Goal: Task Accomplishment & Management: Manage account settings

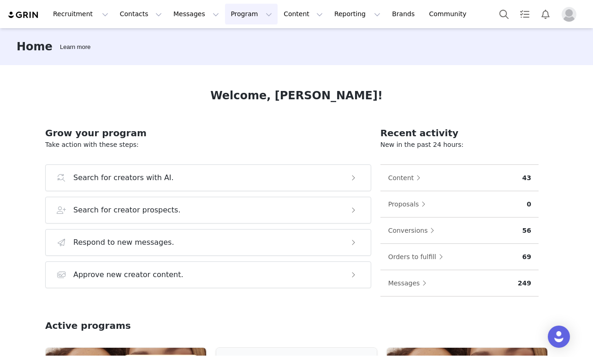
click at [225, 18] on button "Program Program" at bounding box center [251, 14] width 53 height 21
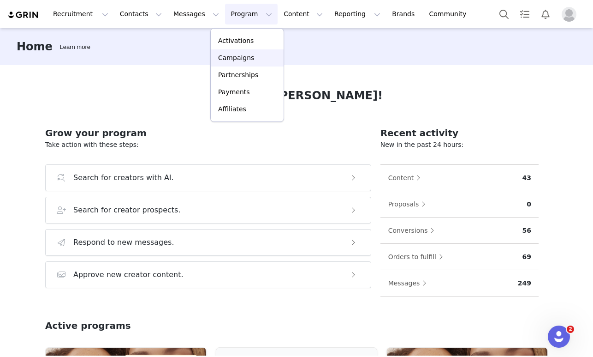
click at [228, 57] on p "Campaigns" at bounding box center [236, 58] width 36 height 10
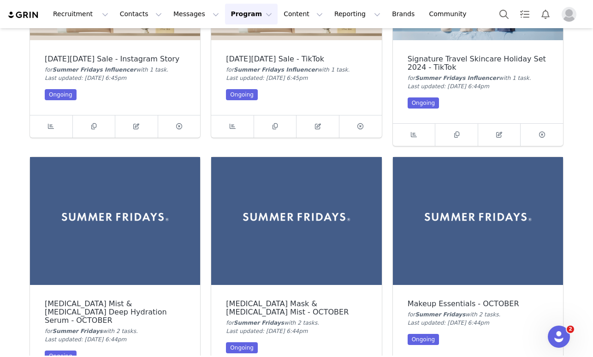
scroll to position [1663, 0]
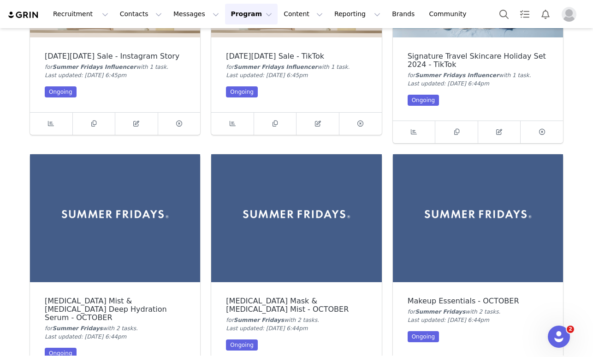
click at [114, 198] on img at bounding box center [115, 218] width 170 height 128
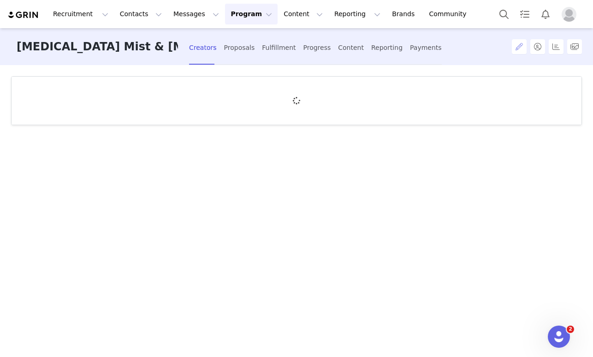
click at [518, 43] on button "button" at bounding box center [519, 46] width 15 height 15
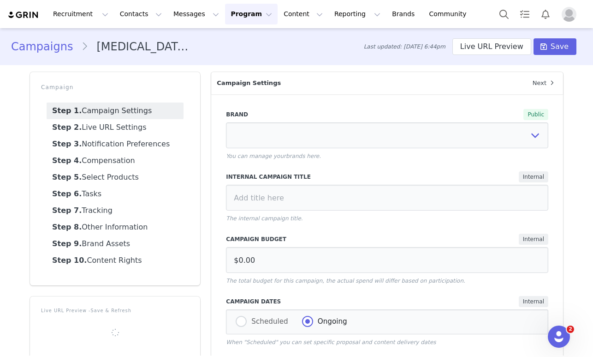
select select "25efd57d-bdc9-4098-a19b-a8c26fe69ee8"
type input "[MEDICAL_DATA] Mist & [MEDICAL_DATA] Deep Hydration Serum - OCTOBER"
radio input "false"
radio input "true"
type input "Your [brand_name] Sponsorship has been accepted!"
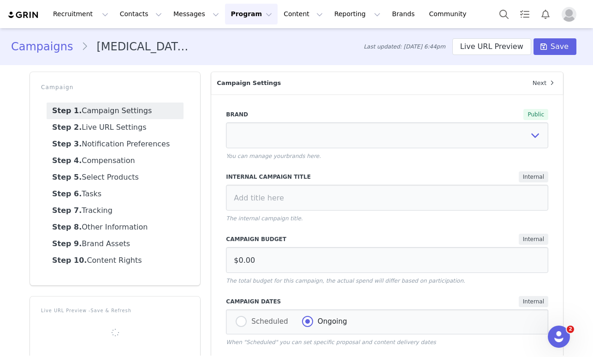
radio input "true"
radio input "false"
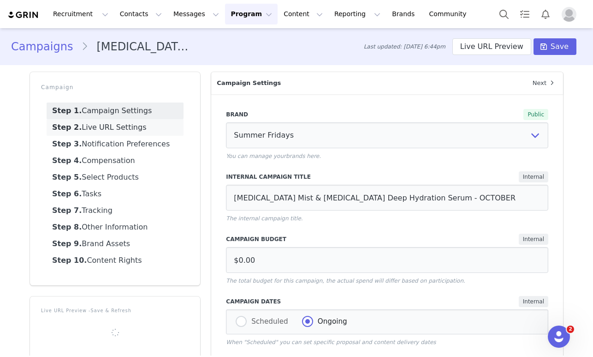
click at [110, 130] on link "Step 2. Live URL Settings" at bounding box center [115, 127] width 137 height 17
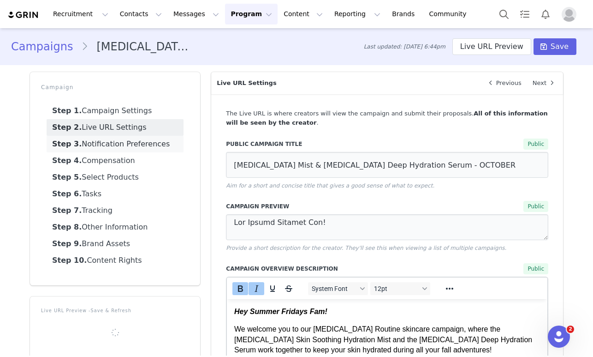
click at [106, 142] on link "Step 3. Notification Preferences" at bounding box center [115, 144] width 137 height 17
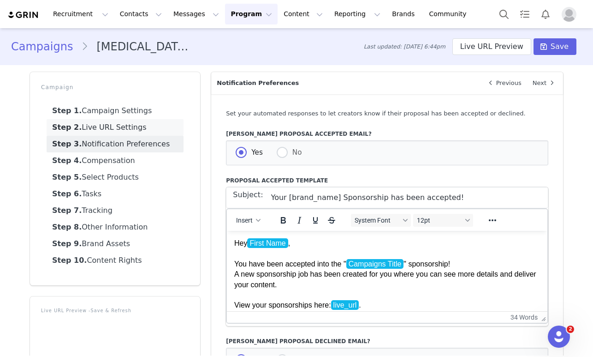
click at [106, 133] on link "Step 2. Live URL Settings" at bounding box center [115, 127] width 137 height 17
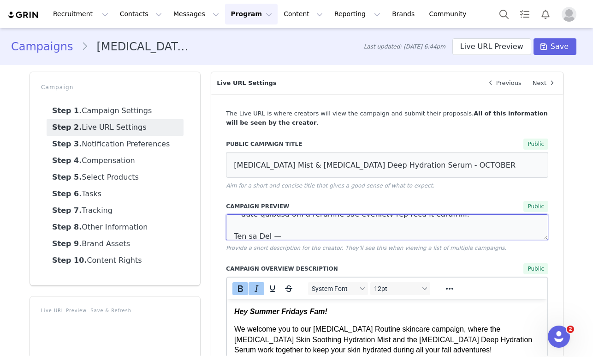
scroll to position [867, 0]
drag, startPoint x: 234, startPoint y: 227, endPoint x: 545, endPoint y: 227, distance: 310.5
click at [545, 227] on textarea at bounding box center [387, 227] width 323 height 26
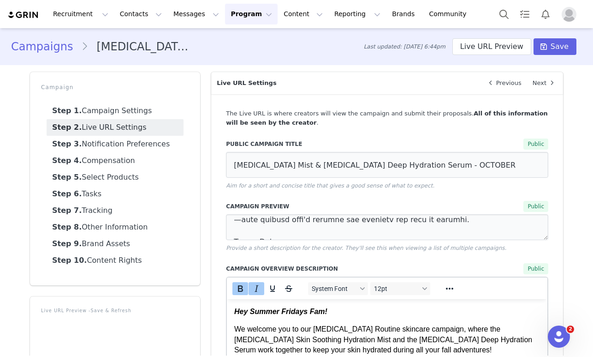
click at [232, 12] on button "Program Program" at bounding box center [251, 14] width 53 height 21
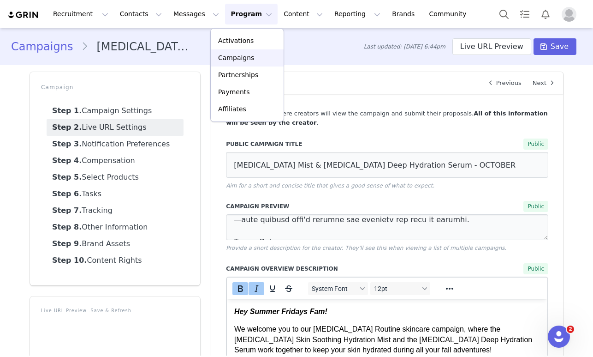
click at [233, 57] on p "Campaigns" at bounding box center [236, 58] width 36 height 10
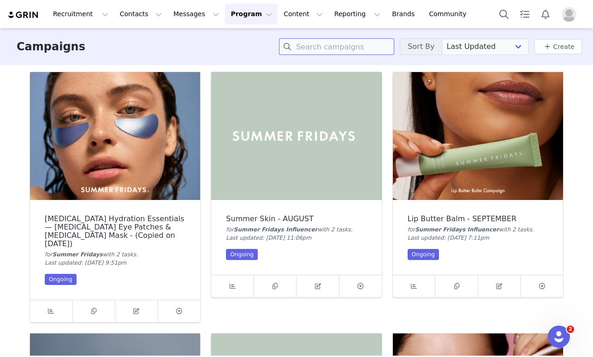
click at [331, 42] on input at bounding box center [336, 46] width 115 height 17
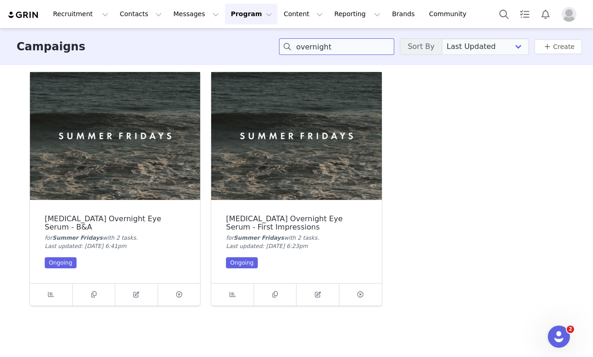
type input "overnight"
click at [139, 115] on img at bounding box center [115, 136] width 170 height 128
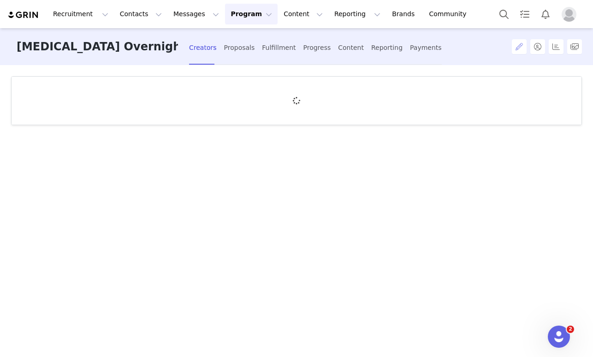
click at [517, 47] on button "button" at bounding box center [519, 46] width 15 height 15
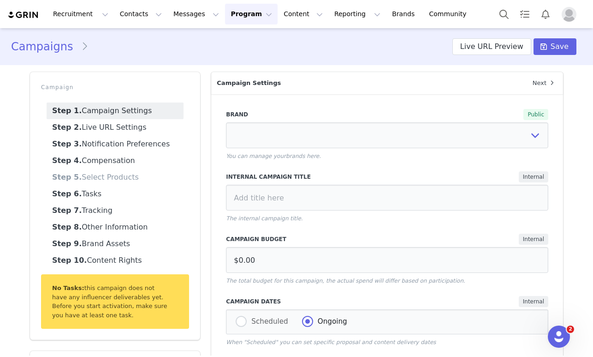
select select "25efd57d-bdc9-4098-a19b-a8c26fe69ee8"
type input "[MEDICAL_DATA] Overnight Eye Serum - B&A"
radio input "true"
radio input "false"
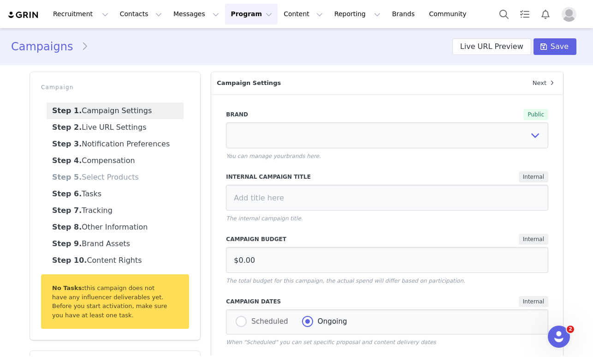
radio input "true"
type input "[MEDICAL_DATA] Overnight Eye Serum - B&A"
type textarea "THIS PRODUCT IS UNDER EMBARGO PLEASE DO NOT SHARE ANY INFORMATION UNTIL MARCH 2…"
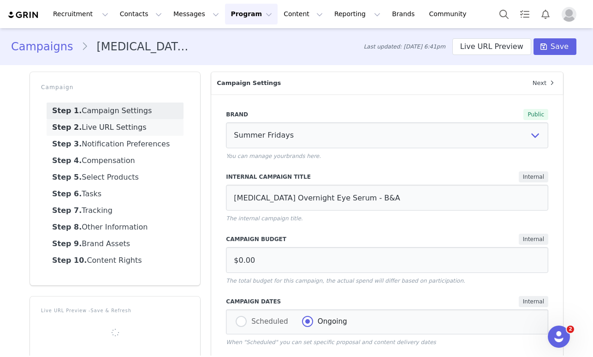
click at [133, 131] on link "Step 2. Live URL Settings" at bounding box center [115, 127] width 137 height 17
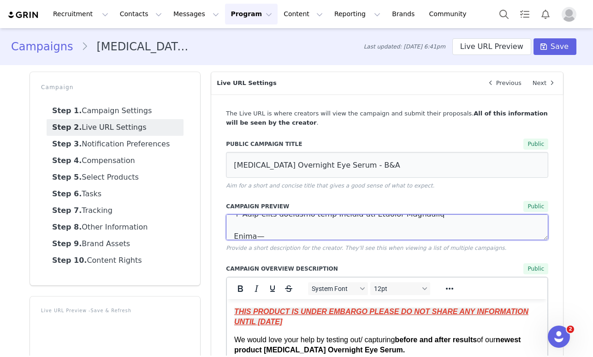
scroll to position [301, 0]
drag, startPoint x: 235, startPoint y: 220, endPoint x: 488, endPoint y: 234, distance: 253.2
click at [488, 234] on textarea at bounding box center [387, 227] width 323 height 26
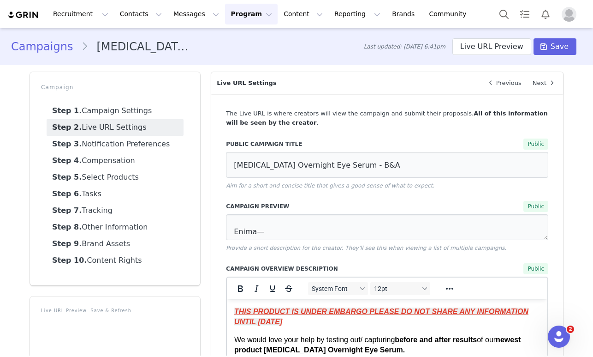
click at [225, 13] on button "Program Program" at bounding box center [251, 14] width 53 height 21
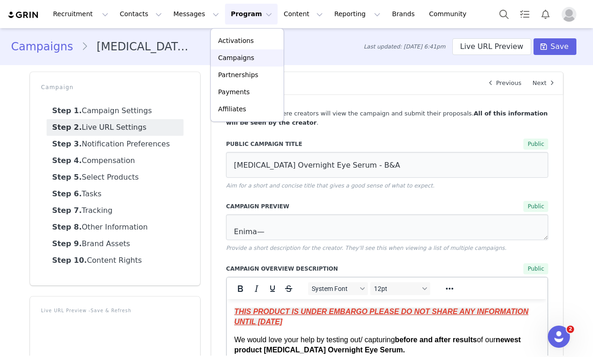
click at [228, 53] on p "Campaigns" at bounding box center [236, 58] width 36 height 10
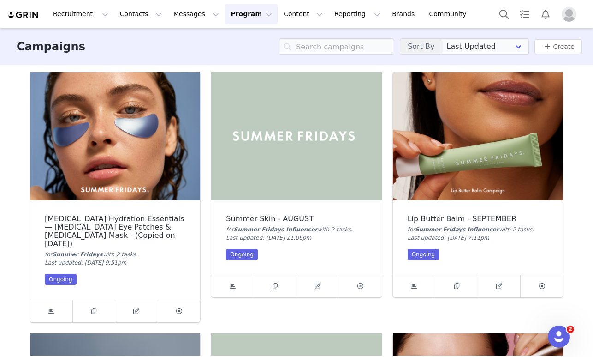
click at [508, 153] on img at bounding box center [478, 136] width 170 height 128
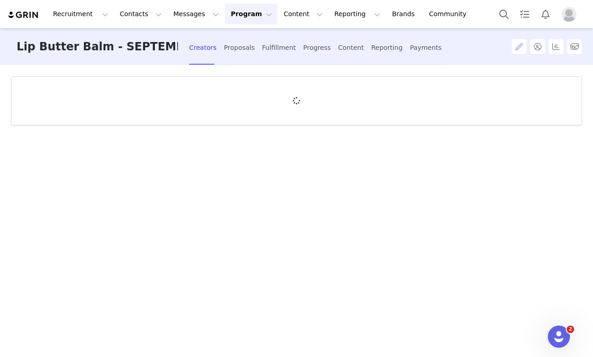
click at [522, 42] on button "button" at bounding box center [519, 46] width 15 height 15
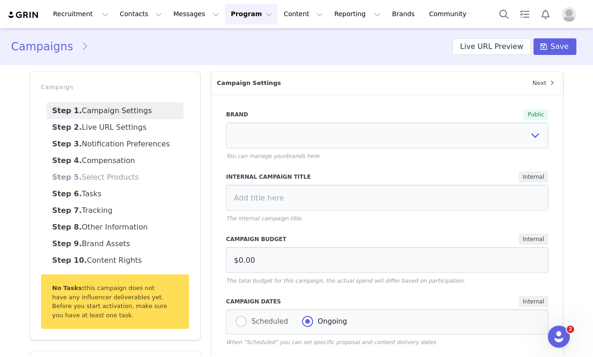
select select "3096262e-9a10-4964-a603-11782bb673ea"
type input "Lip Butter Balm - SEPTEMBER"
radio input "true"
radio input "false"
type input "Lip Butter Balm Campaign"
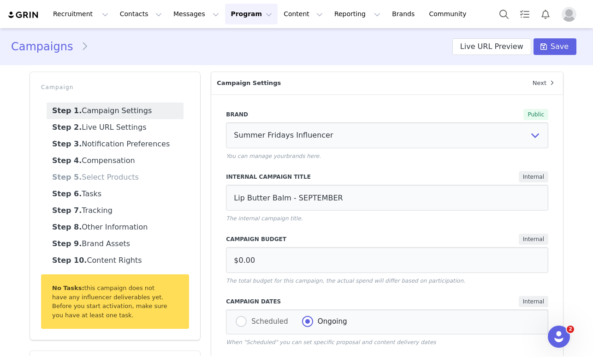
type textarea "Hey Summer Fridays Fam! Our Classic Lip Butter Balms are the perfect addition t…"
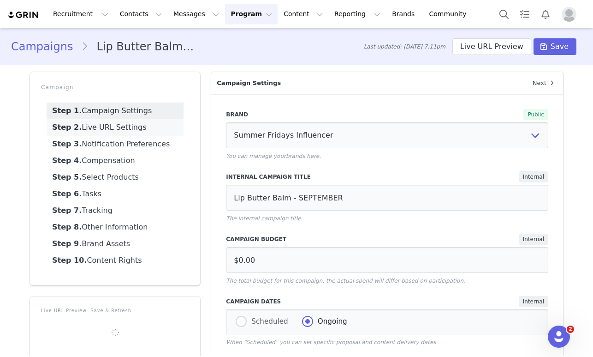
click at [152, 126] on link "Step 2. Live URL Settings" at bounding box center [115, 127] width 137 height 17
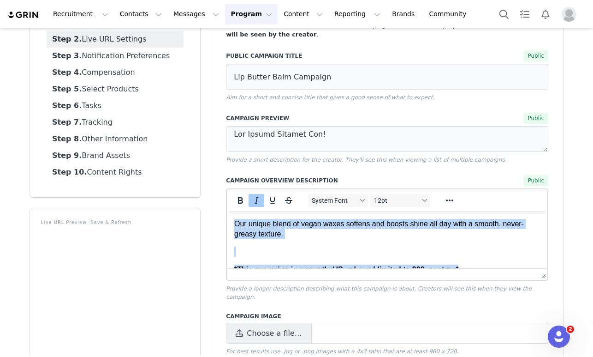
scroll to position [400, 0]
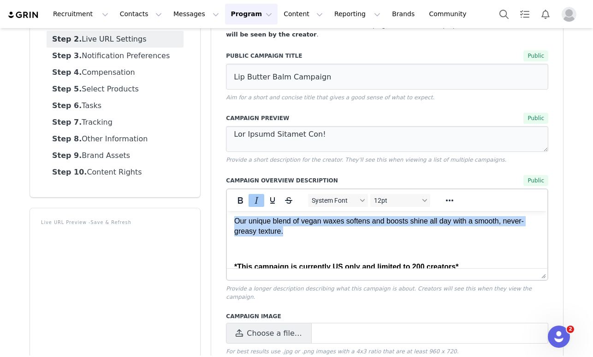
drag, startPoint x: 234, startPoint y: 226, endPoint x: 287, endPoint y: 227, distance: 53.1
click at [287, 227] on body "Hey Summer Fridays Fam! Our Classic Lip Butter Balms are the perfect addition t…" at bounding box center [387, 45] width 306 height 453
copy body "Lip Butter Balm This vegan lip balm conditions and softens dry lips while provi…"
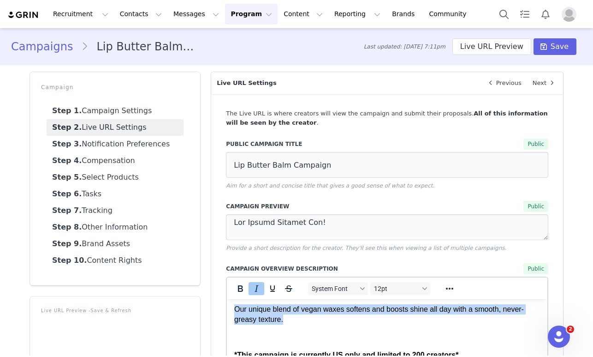
scroll to position [0, 0]
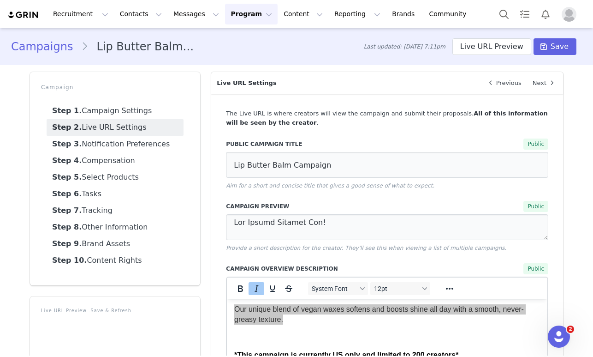
click at [228, 12] on button "Program Program" at bounding box center [251, 14] width 53 height 21
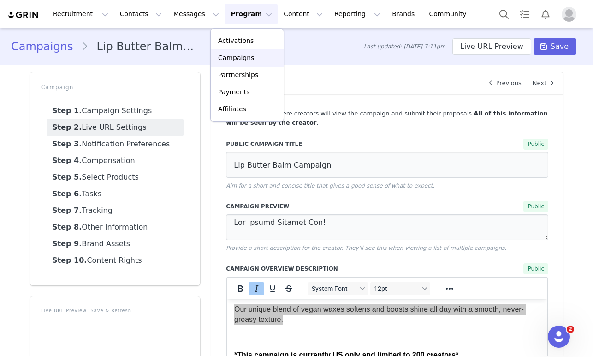
click at [243, 62] on p "Campaigns" at bounding box center [236, 58] width 36 height 10
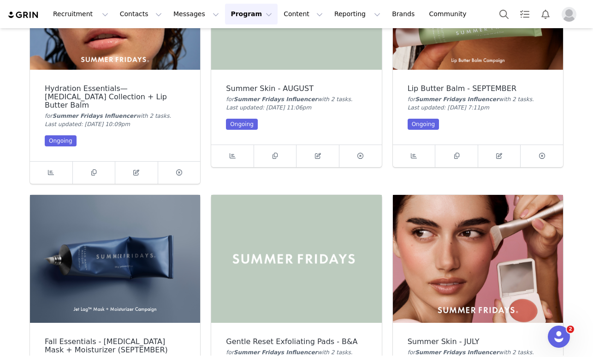
scroll to position [129, 0]
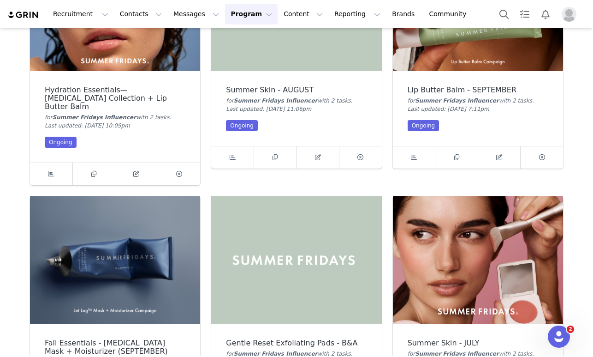
click at [285, 52] on img at bounding box center [296, 7] width 170 height 128
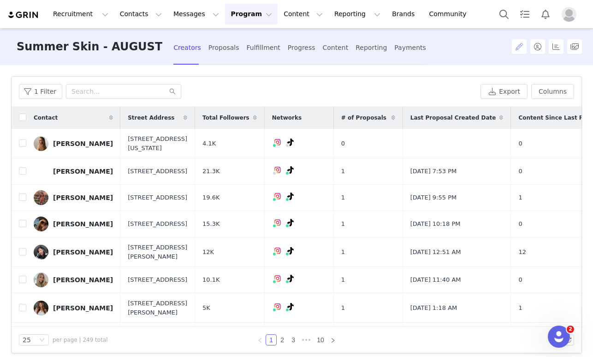
click at [524, 52] on button "button" at bounding box center [519, 46] width 15 height 15
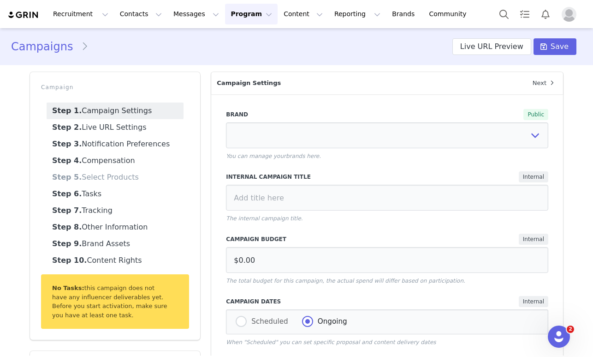
select select "3096262e-9a10-4964-a603-11782bb673ea"
type input "Summer Skin - AUGUST"
type textarea "Gentle Reset Exfoliating Pads — Formulated in Korea, with a proprietary blend o…"
type textarea "Product will be shipped out after proposal has been submitted!"
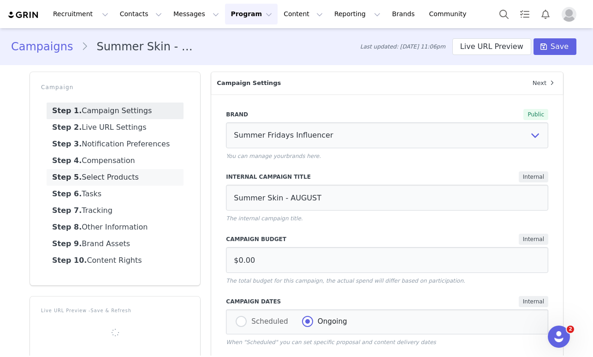
select select "not-in"
select select "in"
click at [135, 173] on link "Step 5. Select Products" at bounding box center [115, 177] width 137 height 17
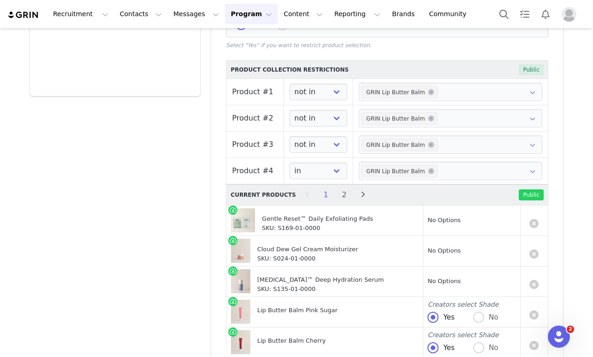
scroll to position [616, 0]
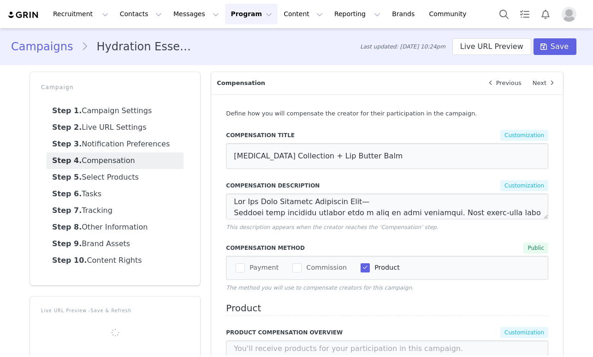
select select "not-in"
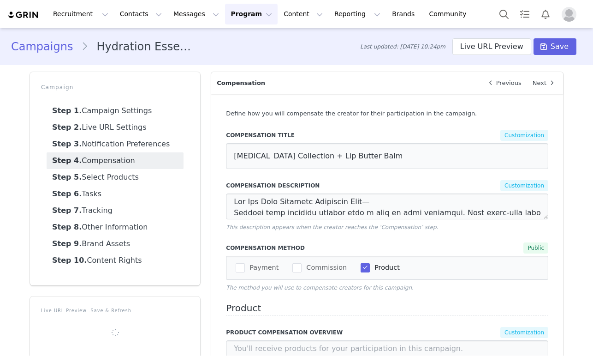
select select "in"
click at [107, 188] on link "Step 6. Tasks" at bounding box center [115, 193] width 137 height 17
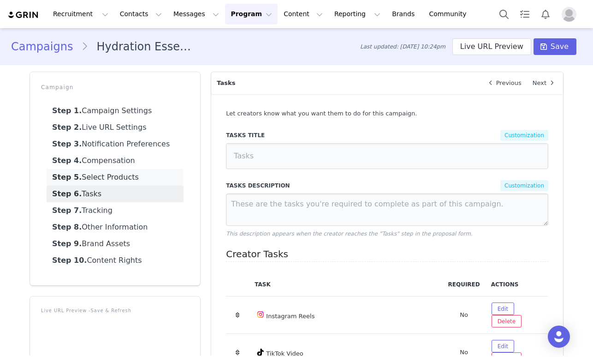
click at [107, 180] on link "Step 5. Select Products" at bounding box center [115, 177] width 137 height 17
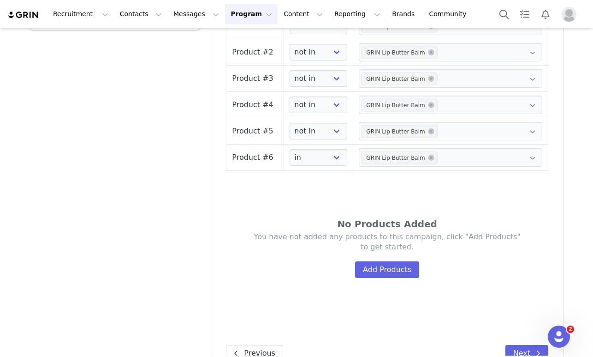
scroll to position [671, 0]
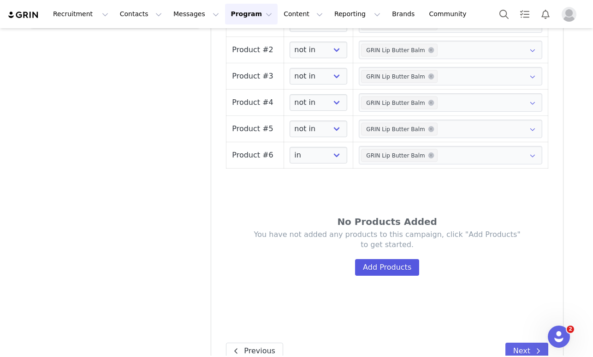
click at [391, 260] on button "Add Products" at bounding box center [387, 267] width 64 height 17
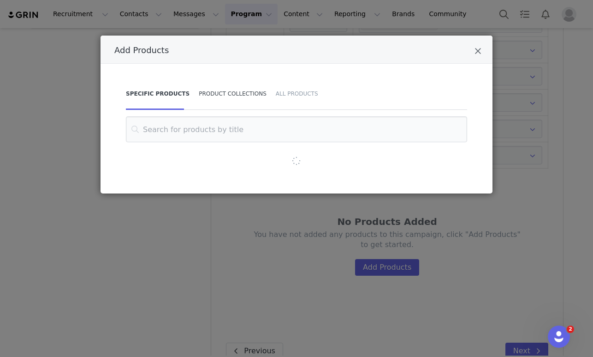
click at [229, 87] on div "Product Collections" at bounding box center [232, 94] width 77 height 32
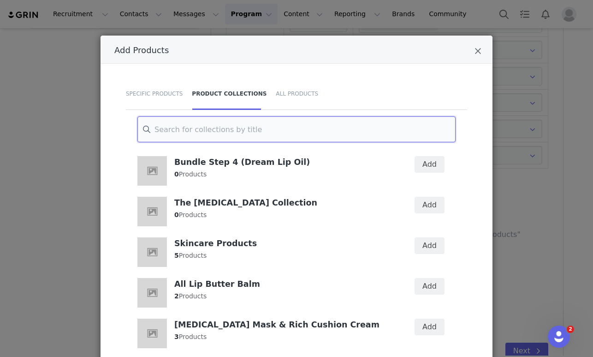
click at [209, 125] on input "Add Products" at bounding box center [296, 129] width 318 height 26
click at [240, 201] on h4 "The [MEDICAL_DATA] Collection" at bounding box center [282, 202] width 217 height 11
click at [430, 206] on button "Add" at bounding box center [430, 205] width 30 height 17
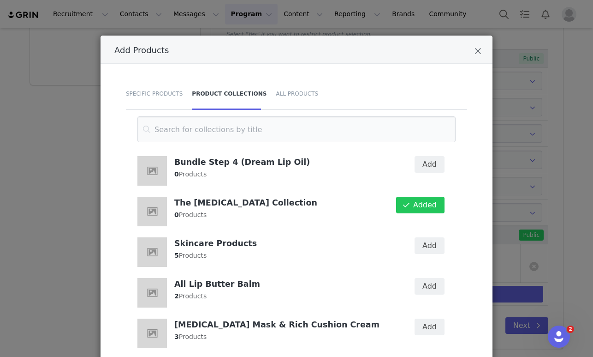
scroll to position [605, 0]
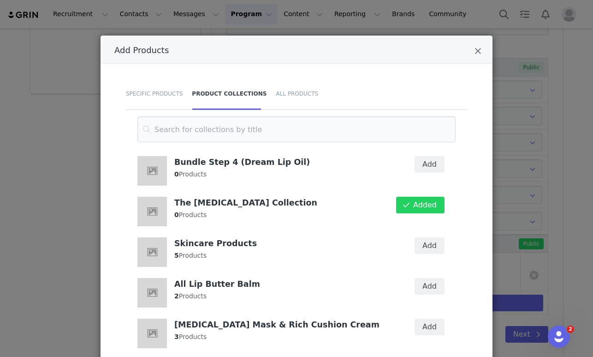
click at [479, 46] on div "Add Products" at bounding box center [297, 50] width 392 height 28
click at [479, 50] on icon "Close" at bounding box center [478, 51] width 7 height 9
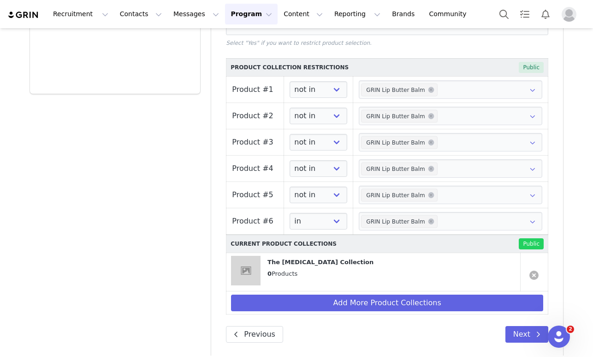
click at [534, 270] on link at bounding box center [534, 274] width 9 height 9
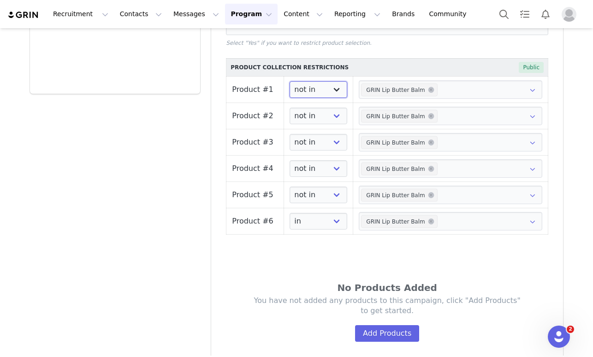
select select "in"
click at [428, 87] on icon at bounding box center [431, 90] width 6 height 6
click at [429, 113] on icon at bounding box center [431, 116] width 6 height 6
click at [429, 139] on icon at bounding box center [431, 142] width 6 height 6
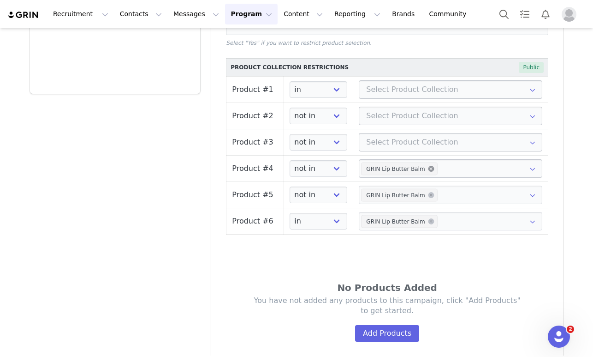
click at [428, 166] on icon at bounding box center [431, 169] width 6 height 6
click at [429, 192] on icon at bounding box center [431, 195] width 6 height 6
click at [387, 80] on input "text" at bounding box center [451, 89] width 184 height 18
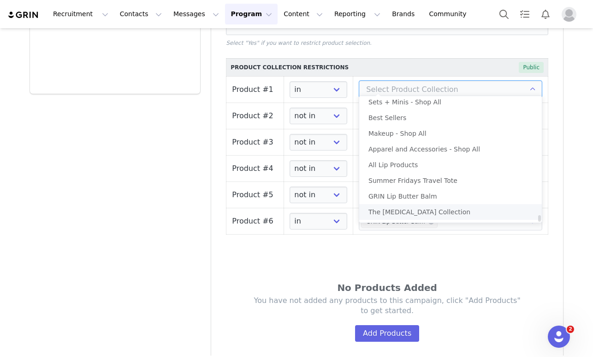
scroll to position [2295, 0]
click at [390, 216] on li "The [MEDICAL_DATA] Collection" at bounding box center [450, 212] width 183 height 16
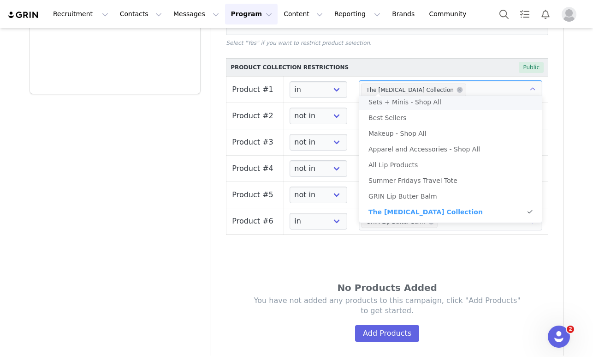
click at [452, 62] on div "Public" at bounding box center [489, 67] width 110 height 11
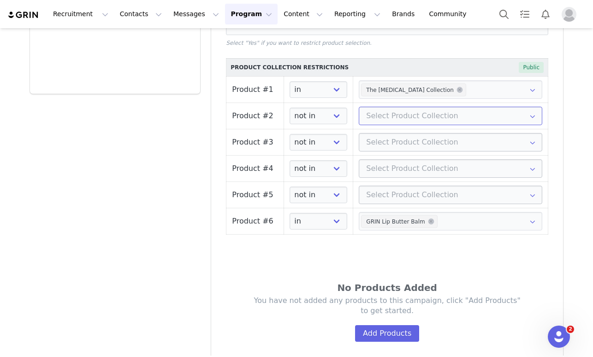
click at [418, 108] on input "text" at bounding box center [451, 116] width 184 height 18
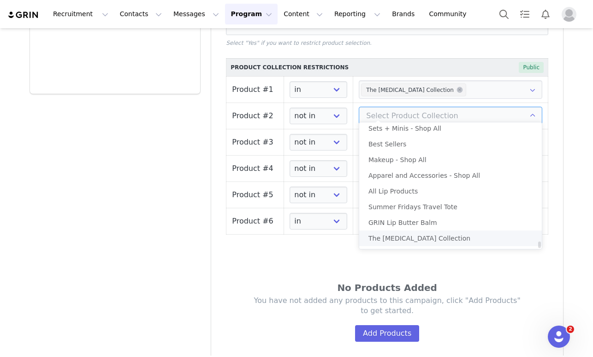
click at [399, 237] on li "The [MEDICAL_DATA] Collection" at bounding box center [450, 238] width 183 height 16
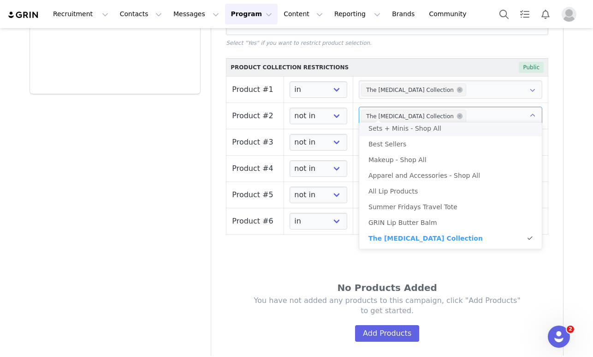
click at [469, 83] on div "The [MEDICAL_DATA] Collection" at bounding box center [443, 89] width 169 height 13
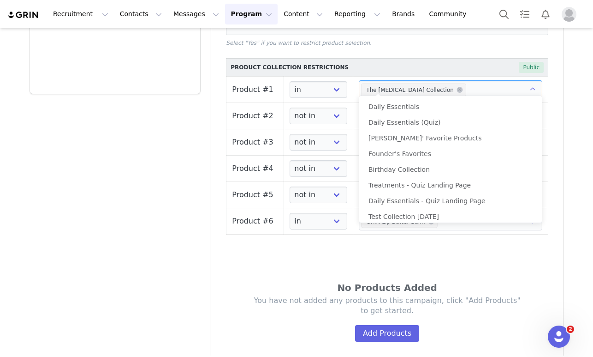
scroll to position [2292, 0]
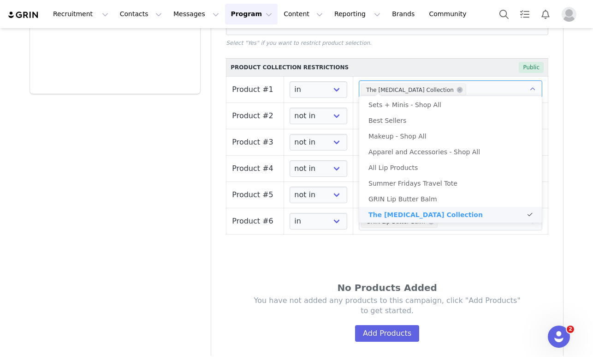
click at [452, 62] on div "Public" at bounding box center [489, 67] width 110 height 11
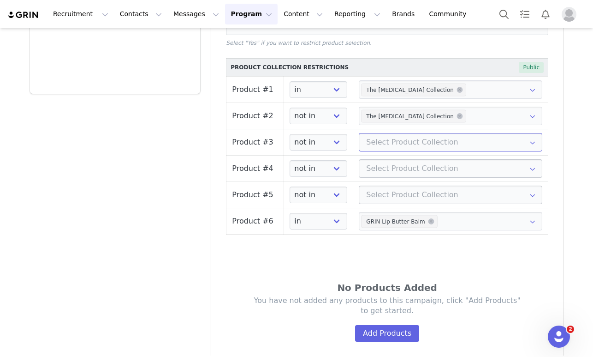
click at [412, 134] on input "text" at bounding box center [451, 142] width 184 height 18
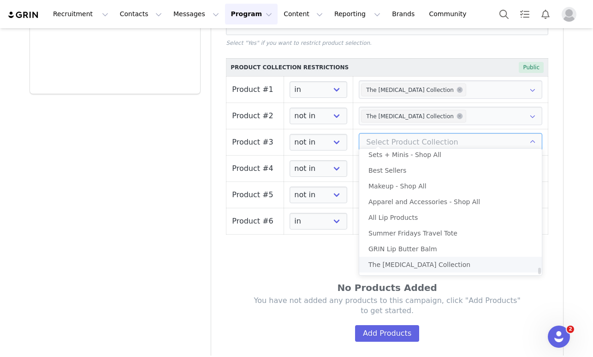
scroll to position [2295, 0]
click at [392, 263] on li "The [MEDICAL_DATA] Collection" at bounding box center [450, 265] width 183 height 16
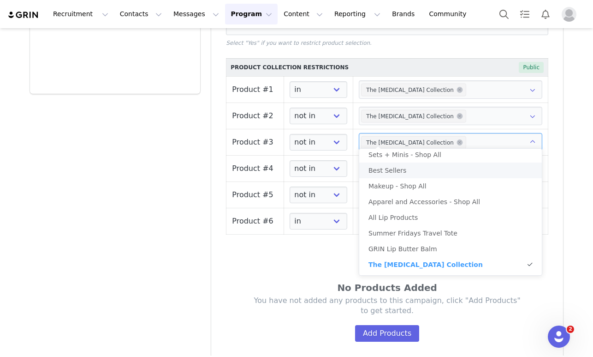
click at [472, 62] on div "Public" at bounding box center [489, 67] width 110 height 11
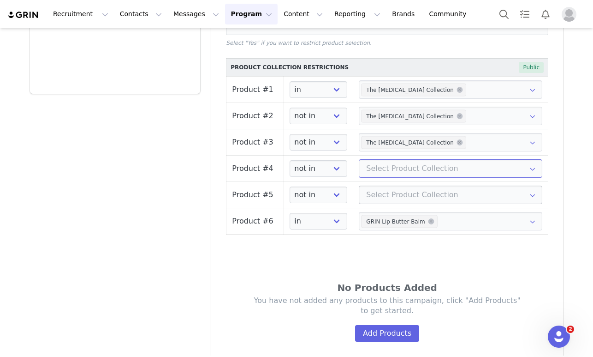
click at [439, 159] on input "text" at bounding box center [451, 168] width 184 height 18
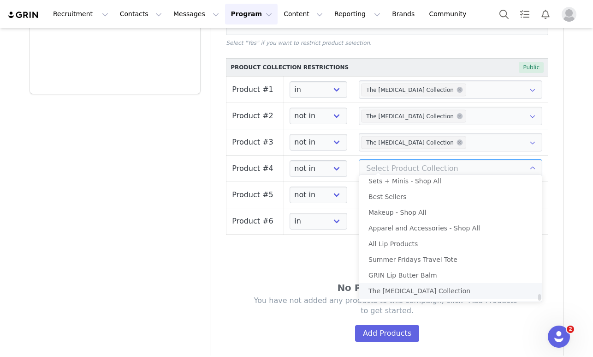
click at [397, 292] on li "The [MEDICAL_DATA] Collection" at bounding box center [450, 291] width 183 height 16
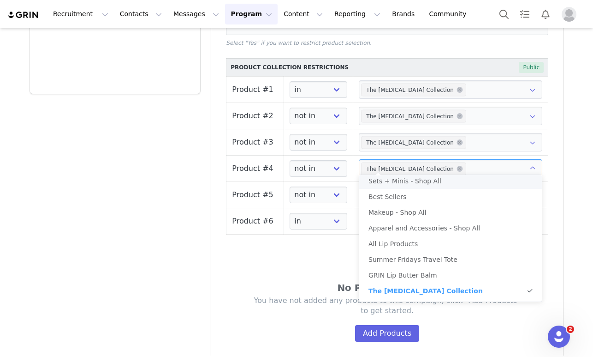
click at [454, 61] on div "Product Collection Restrictions Public" at bounding box center [387, 67] width 313 height 12
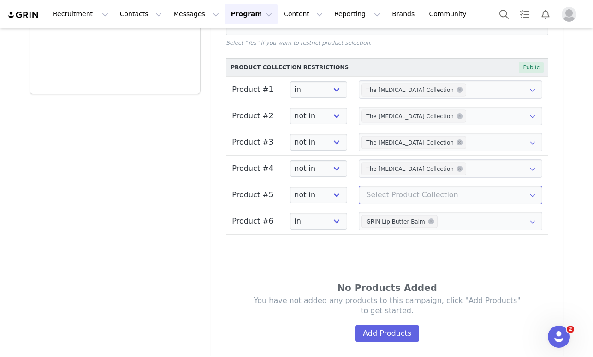
click at [419, 185] on input "text" at bounding box center [451, 194] width 184 height 18
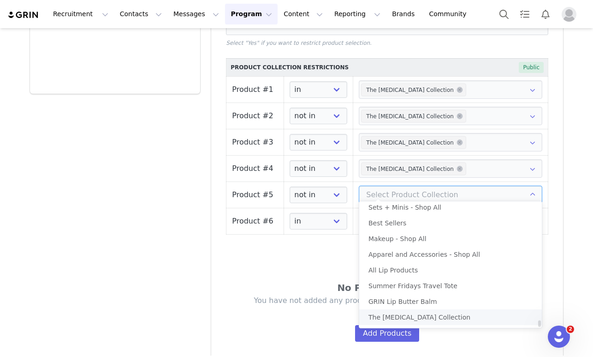
click at [395, 313] on li "The [MEDICAL_DATA] Collection" at bounding box center [450, 317] width 183 height 16
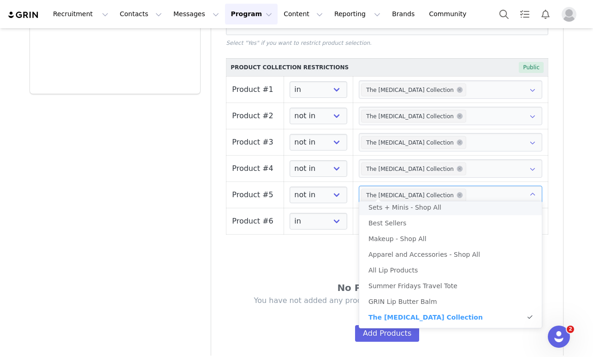
click at [436, 63] on div "Public" at bounding box center [489, 67] width 110 height 11
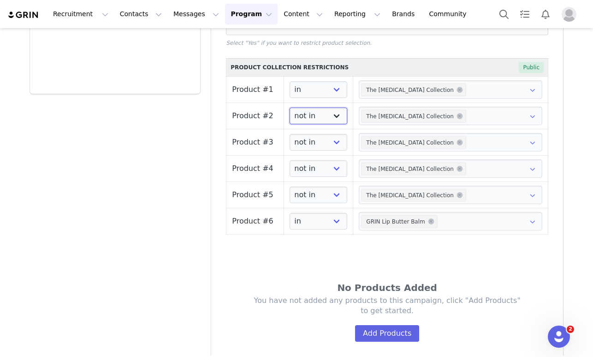
select select "in"
click at [335, 247] on div "No Products Added You have not added any products to this campaign, click "Add …" at bounding box center [387, 315] width 323 height 163
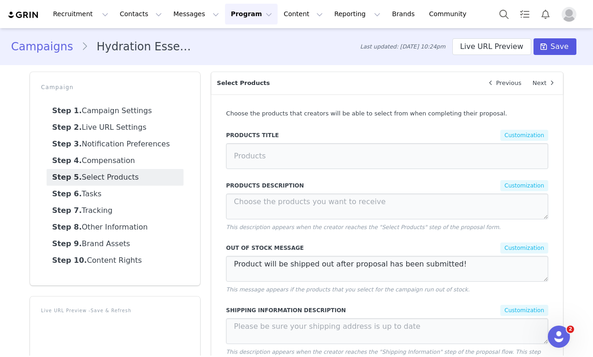
click at [553, 42] on button "Save" at bounding box center [555, 46] width 43 height 17
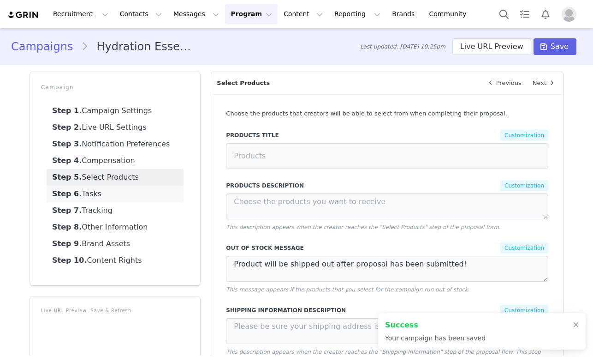
click at [126, 193] on link "Step 6. Tasks" at bounding box center [115, 193] width 137 height 17
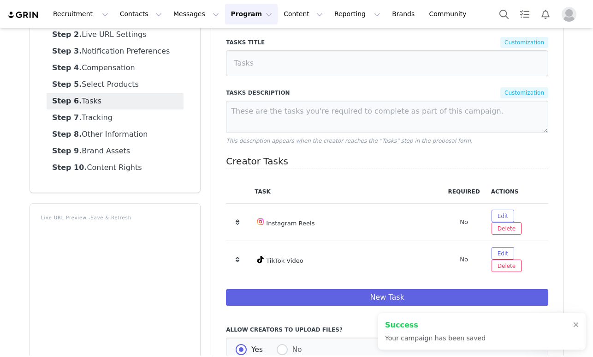
scroll to position [94, 0]
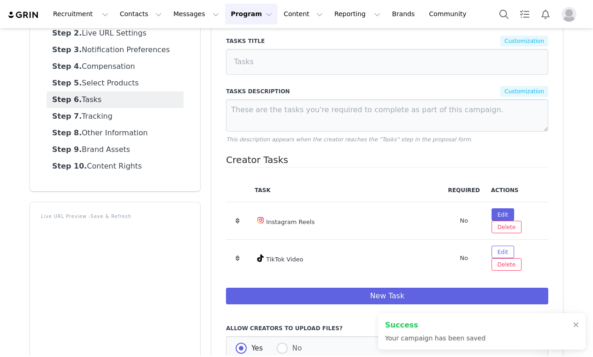
click at [498, 213] on button "Edit" at bounding box center [503, 214] width 23 height 12
select select "5"
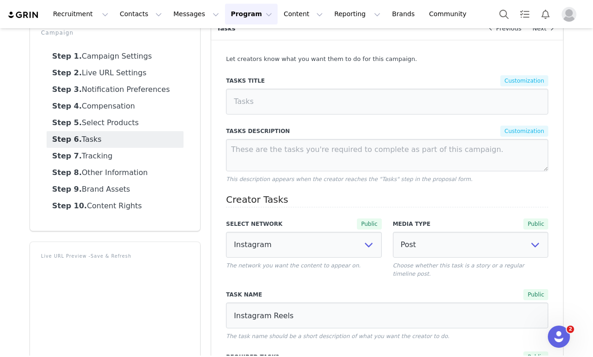
scroll to position [11, 0]
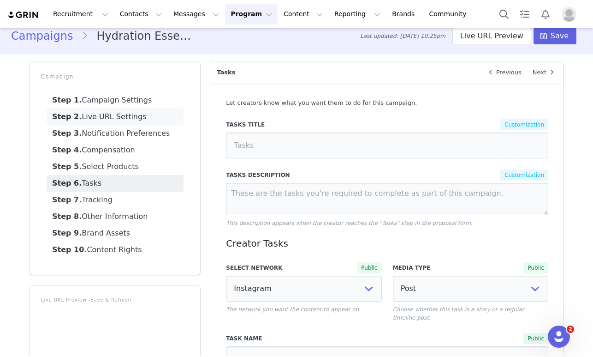
click at [130, 116] on link "Step 2. Live URL Settings" at bounding box center [115, 116] width 137 height 17
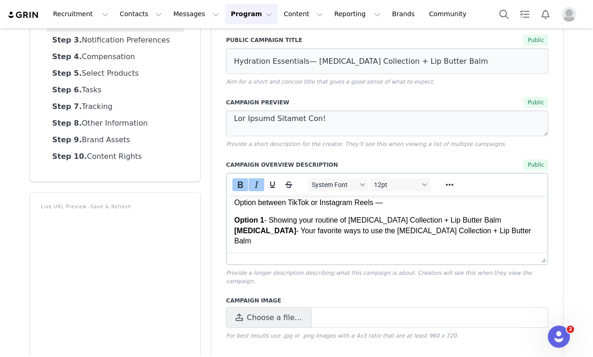
scroll to position [81, 0]
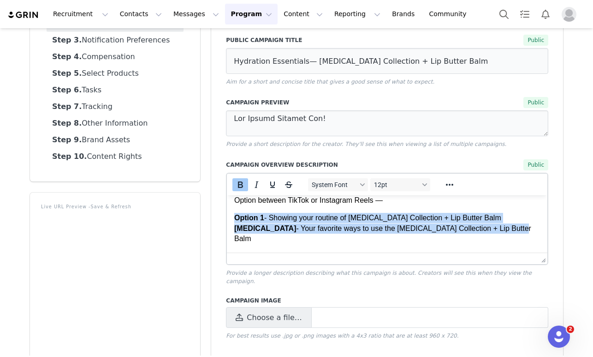
drag, startPoint x: 235, startPoint y: 217, endPoint x: 489, endPoint y: 232, distance: 254.2
click at [489, 232] on p "Option 1 - Showing your routine of [MEDICAL_DATA] Collection + Lip Butter Balm …" at bounding box center [387, 228] width 306 height 31
copy p "Option 1 - Showing your routine of [MEDICAL_DATA] Collection + Lip Butter Balm …"
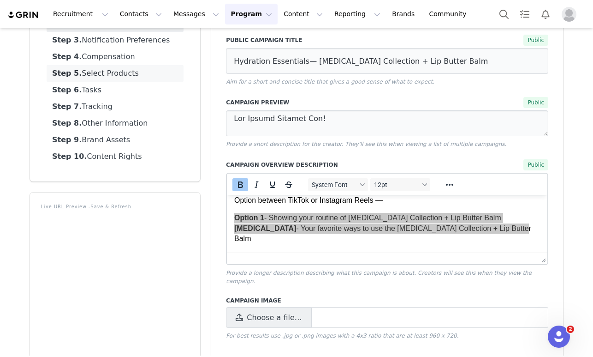
click at [114, 81] on link "Step 5. Select Products" at bounding box center [115, 73] width 137 height 17
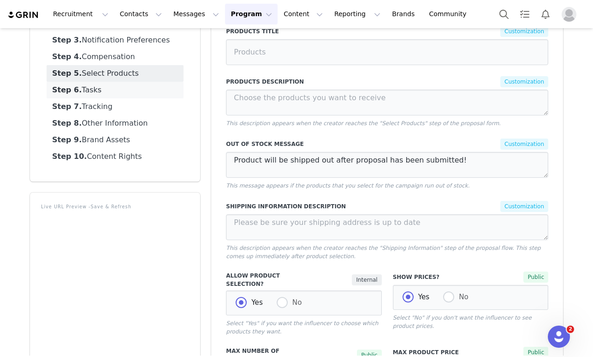
click at [114, 90] on link "Step 6. Tasks" at bounding box center [115, 90] width 137 height 17
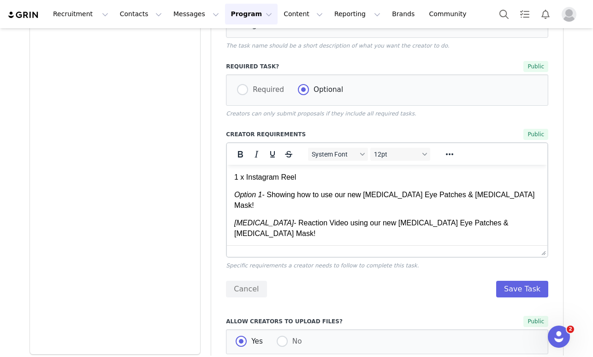
scroll to position [361, 0]
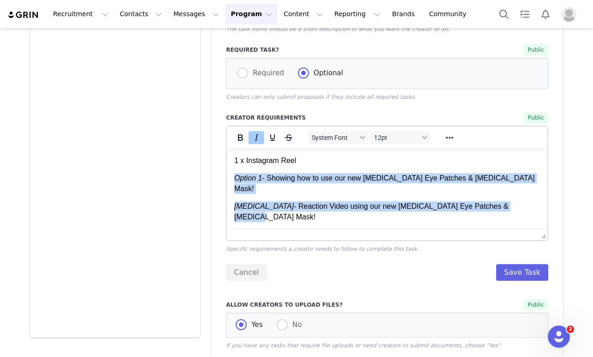
drag, startPoint x: 235, startPoint y: 177, endPoint x: 510, endPoint y: 196, distance: 275.7
click at [510, 196] on body "1 x Instagram Reel Option 1 - Showing how to use our new [MEDICAL_DATA] Eye Pat…" at bounding box center [387, 188] width 306 height 66
paste body "Rich Text Area. Press ALT-0 for help."
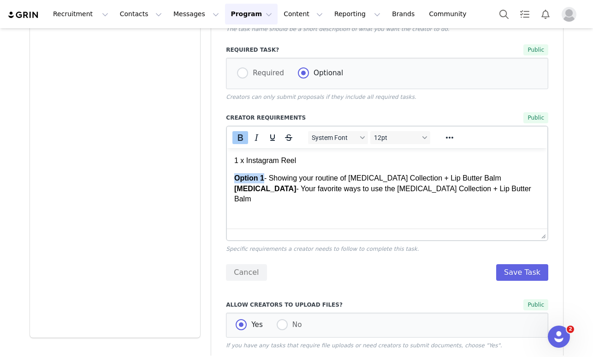
drag, startPoint x: 264, startPoint y: 177, endPoint x: 232, endPoint y: 177, distance: 31.8
click at [232, 177] on html "1 x Instagram Reel Option 1 - Showing your routine of [MEDICAL_DATA] Collection…" at bounding box center [387, 180] width 321 height 64
click at [256, 139] on icon "Italic" at bounding box center [257, 137] width 4 height 6
drag, startPoint x: 264, startPoint y: 187, endPoint x: 232, endPoint y: 187, distance: 32.8
click at [232, 187] on html "1 x Instagram Reel Option 1 - Showing your routine of [MEDICAL_DATA] Collection…" at bounding box center [387, 180] width 321 height 64
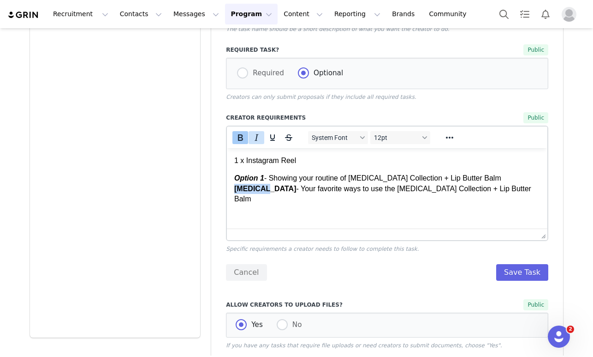
click at [254, 135] on icon "Italic" at bounding box center [256, 137] width 11 height 11
click at [512, 268] on button "Save Task" at bounding box center [522, 272] width 52 height 17
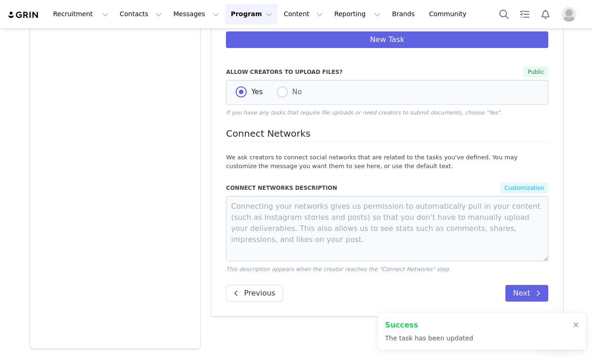
scroll to position [123, 0]
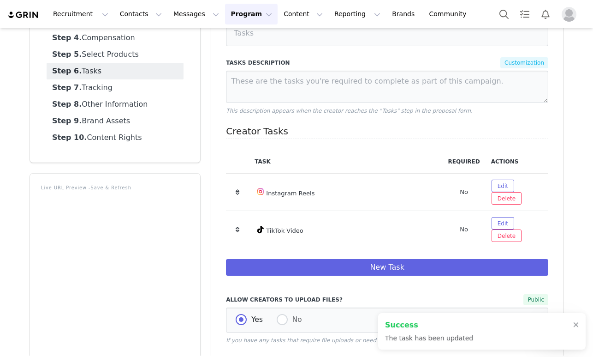
click at [495, 176] on td "Edit Delete Task? Any proposals with this task will be re-assigned. This cannot…" at bounding box center [517, 191] width 63 height 37
click at [495, 182] on button "Edit" at bounding box center [503, 185] width 23 height 12
select select "5"
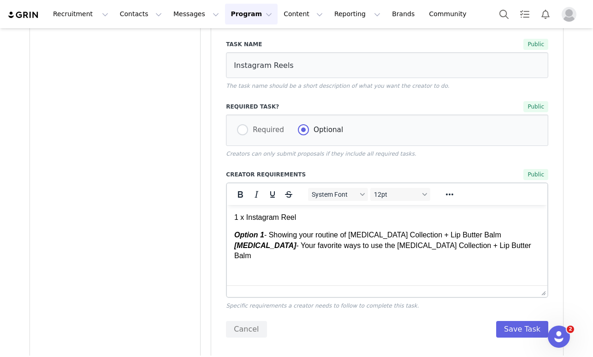
scroll to position [326, 0]
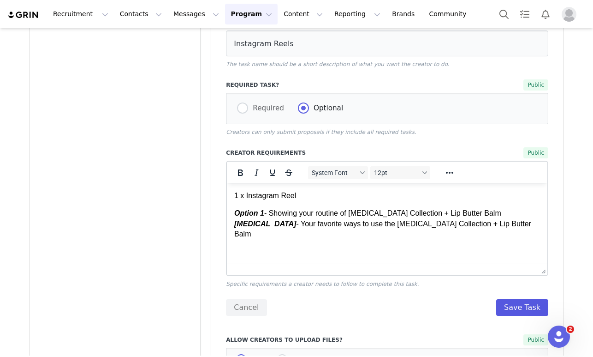
click at [526, 310] on button "Save Task" at bounding box center [522, 307] width 52 height 17
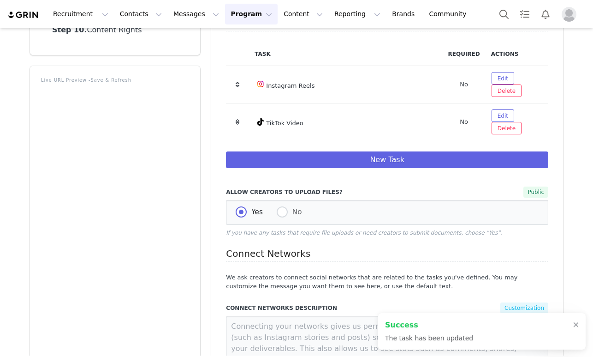
scroll to position [191, 0]
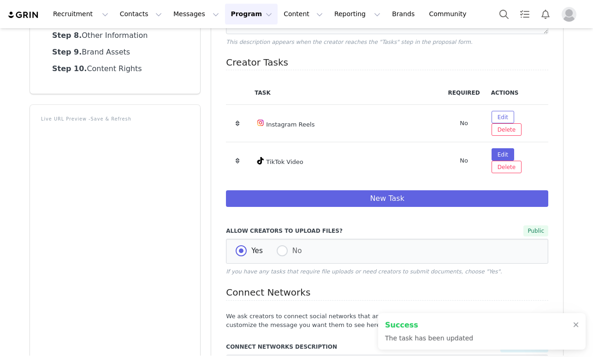
click at [498, 148] on button "Edit" at bounding box center [503, 154] width 23 height 12
select select "9"
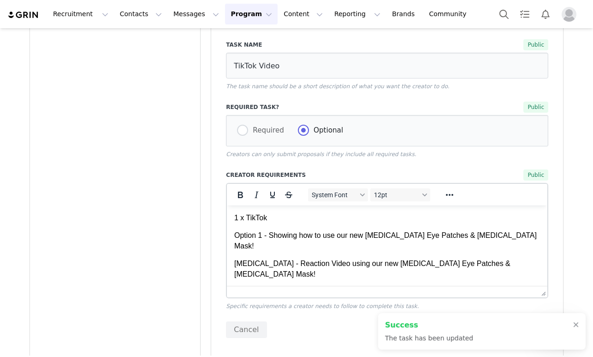
scroll to position [308, 0]
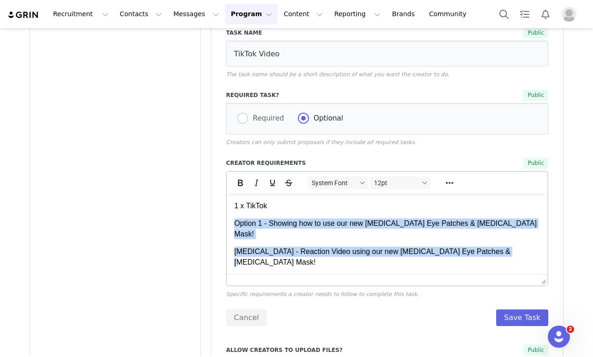
drag, startPoint x: 496, startPoint y: 242, endPoint x: 233, endPoint y: 219, distance: 264.5
click at [233, 219] on html "1 x TikTok Option 1 - Showing how to use our new [MEDICAL_DATA] Eye Patches & […" at bounding box center [387, 233] width 321 height 81
paste body "Rich Text Area. Press ALT-0 for help."
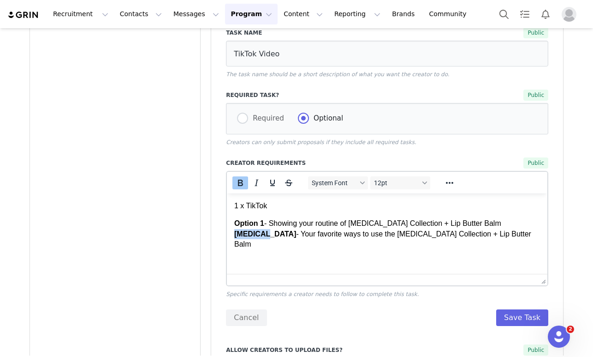
drag, startPoint x: 264, startPoint y: 233, endPoint x: 454, endPoint y: 424, distance: 269.2
click at [227, 233] on html "1 x TikTok Option 1 - Showing your routine of [MEDICAL_DATA] Collection + Lip B…" at bounding box center [387, 225] width 321 height 64
click at [254, 184] on icon "Italic" at bounding box center [256, 182] width 11 height 11
drag, startPoint x: 264, startPoint y: 223, endPoint x: 217, endPoint y: 223, distance: 47.1
click at [227, 223] on html "1 x TikTok Option 1 - Showing your routine of [MEDICAL_DATA] Collection + Lip B…" at bounding box center [387, 225] width 321 height 64
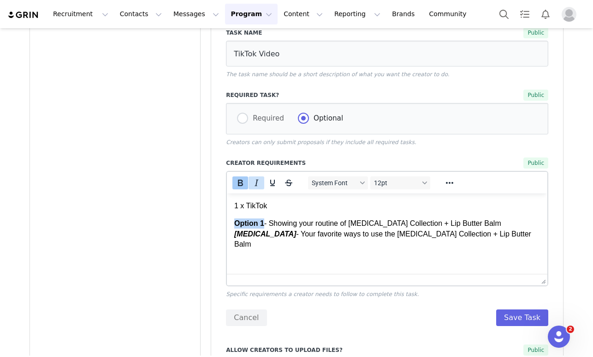
click at [255, 183] on icon "Italic" at bounding box center [256, 182] width 11 height 11
click at [517, 318] on button "Save Task" at bounding box center [522, 317] width 52 height 17
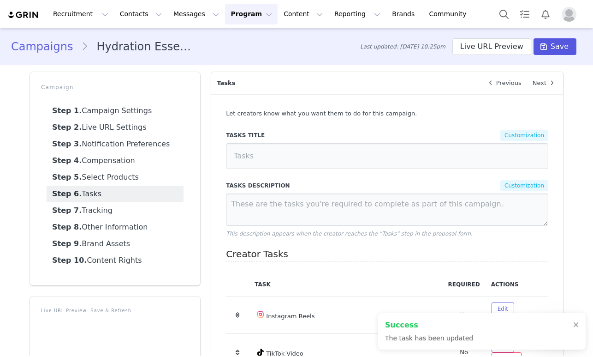
scroll to position [0, 0]
click at [550, 41] on button "Save" at bounding box center [555, 46] width 43 height 17
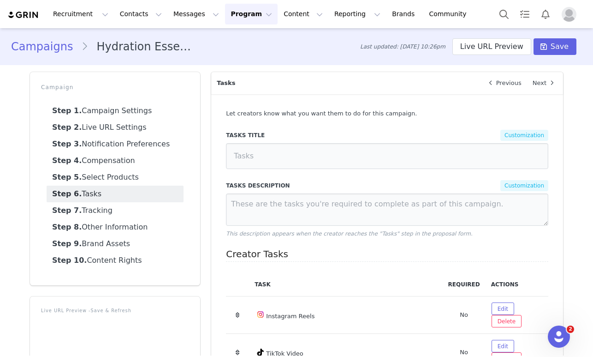
click at [227, 15] on button "Program Program" at bounding box center [251, 14] width 53 height 21
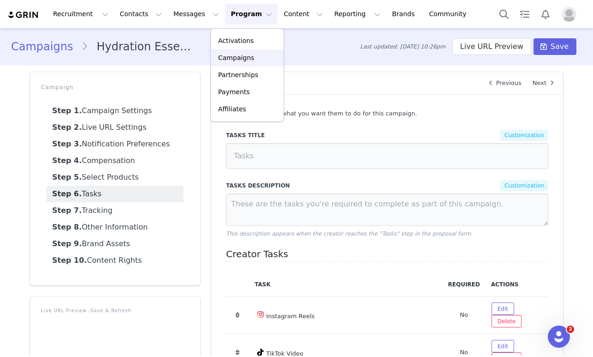
click at [231, 61] on p "Campaigns" at bounding box center [236, 58] width 36 height 10
